Goal: Information Seeking & Learning: Learn about a topic

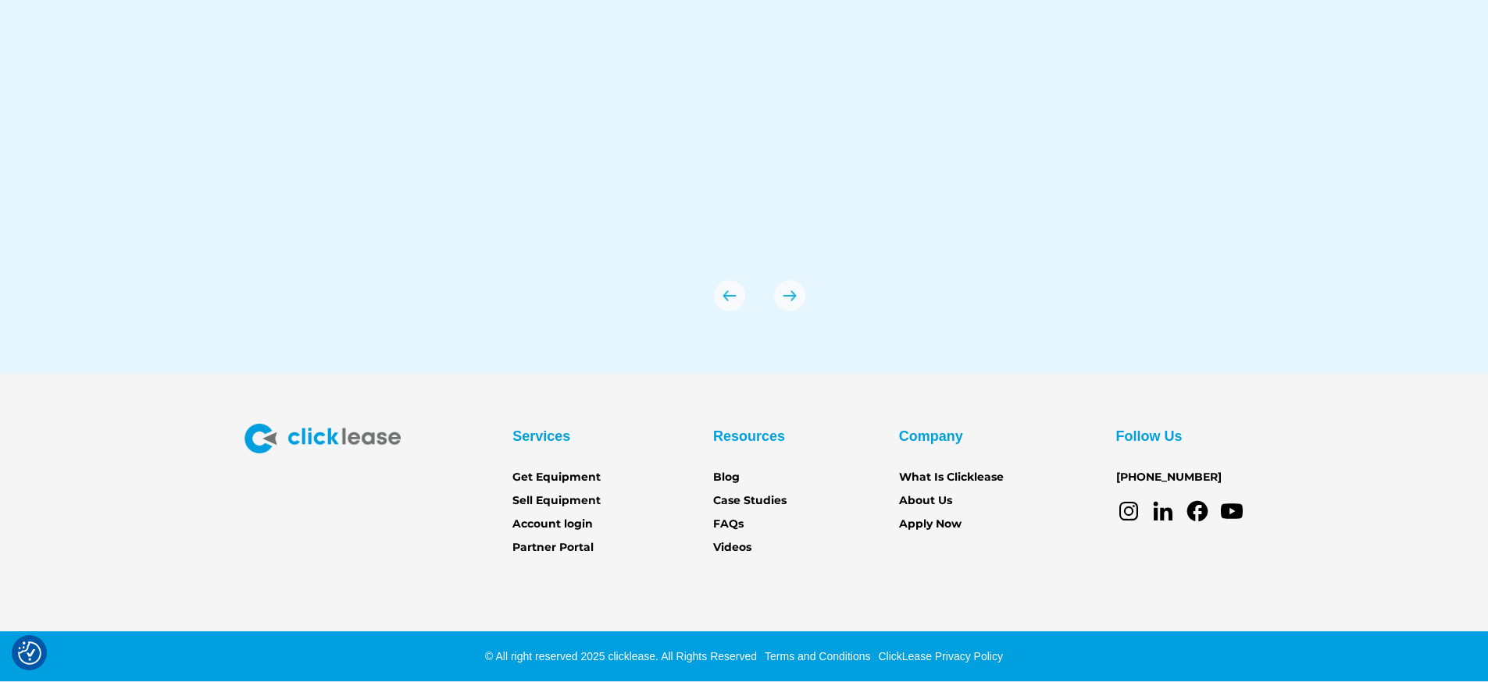
scroll to position [6822, 0]
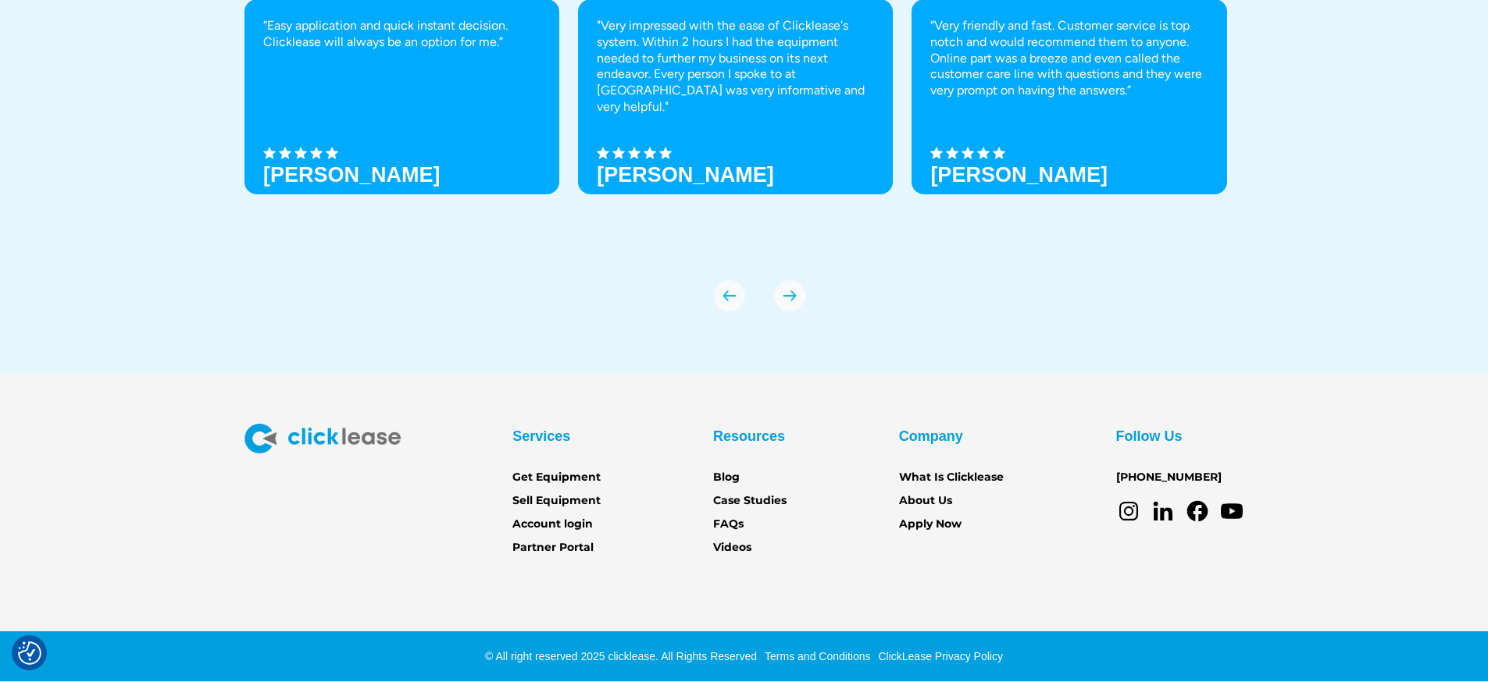
click at [831, 651] on link "Terms and Conditions" at bounding box center [815, 656] width 109 height 12
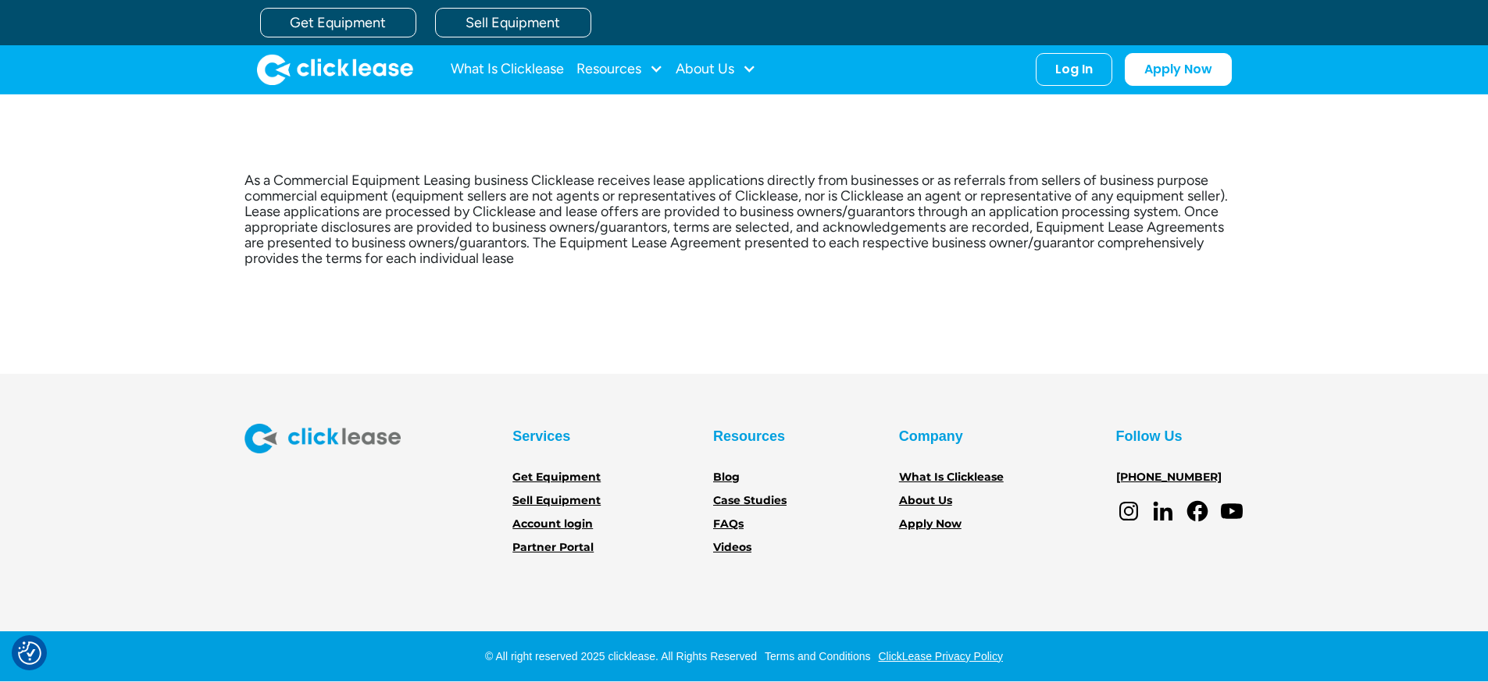
scroll to position [454, 0]
click at [924, 650] on link "ClickLease Privacy Policy" at bounding box center [938, 656] width 129 height 12
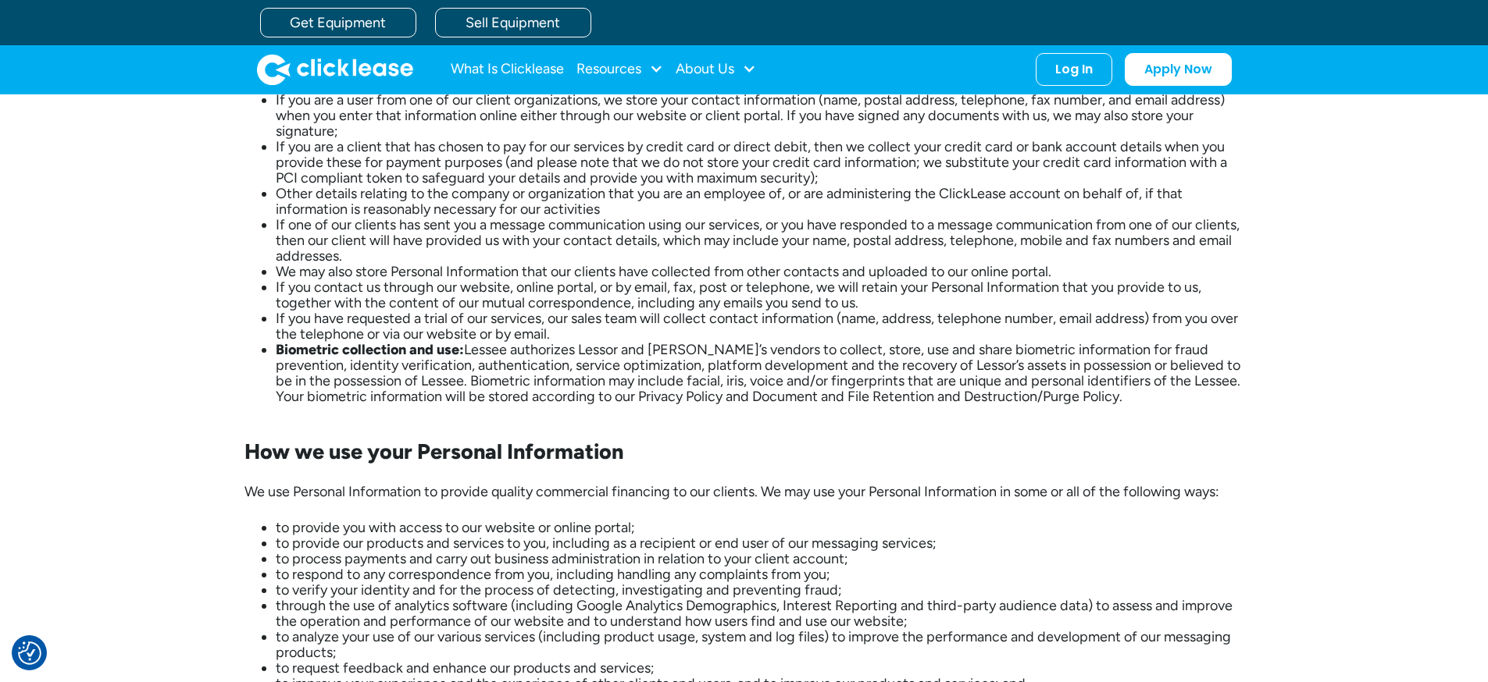
scroll to position [1504, 0]
